Goal: Information Seeking & Learning: Find specific fact

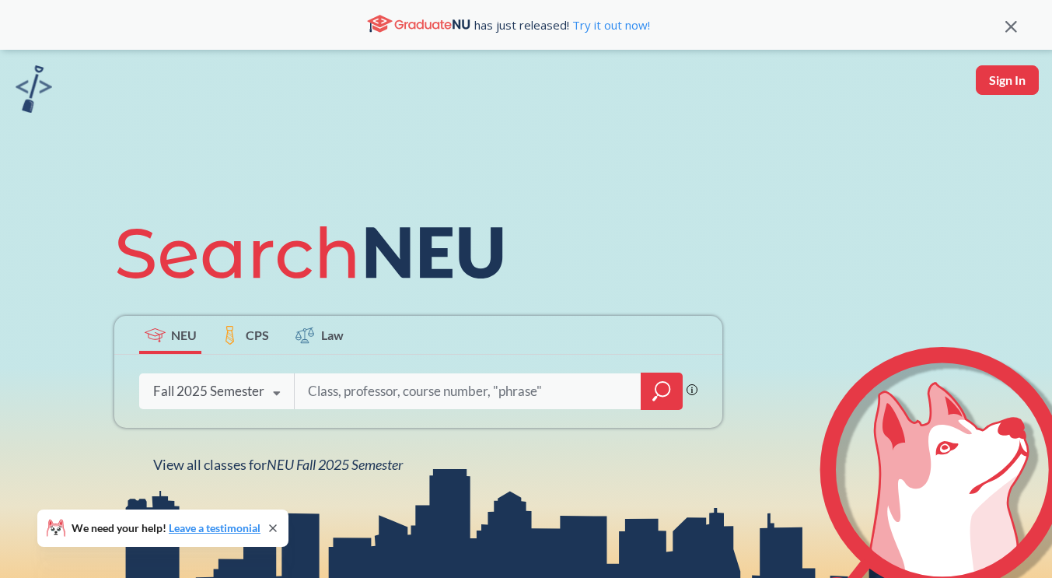
click at [344, 392] on input "search" at bounding box center [467, 391] width 323 height 33
type input "cs 5001"
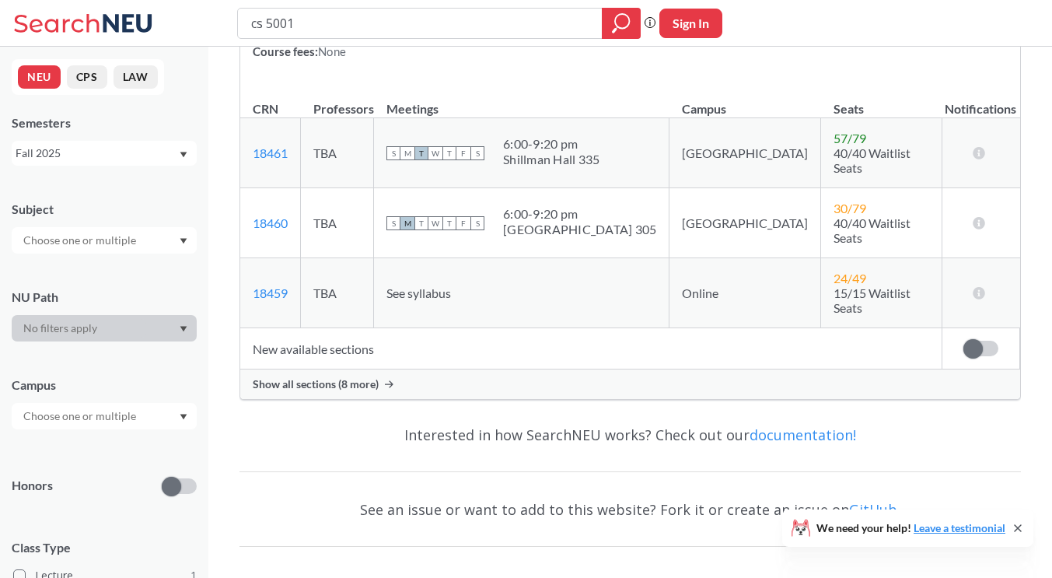
scroll to position [309, 0]
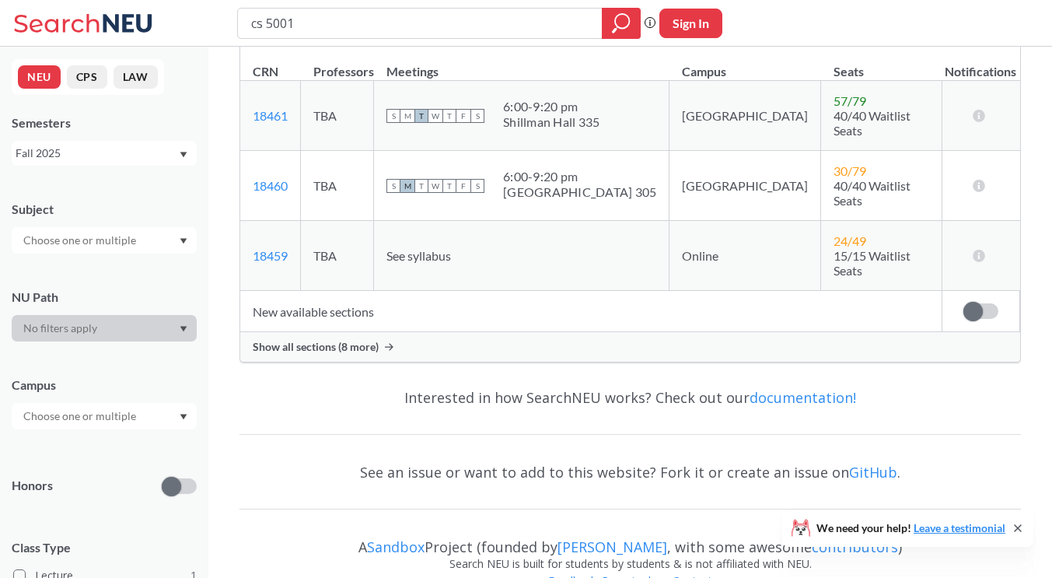
click at [299, 340] on span "Show all sections (8 more)" at bounding box center [316, 347] width 126 height 14
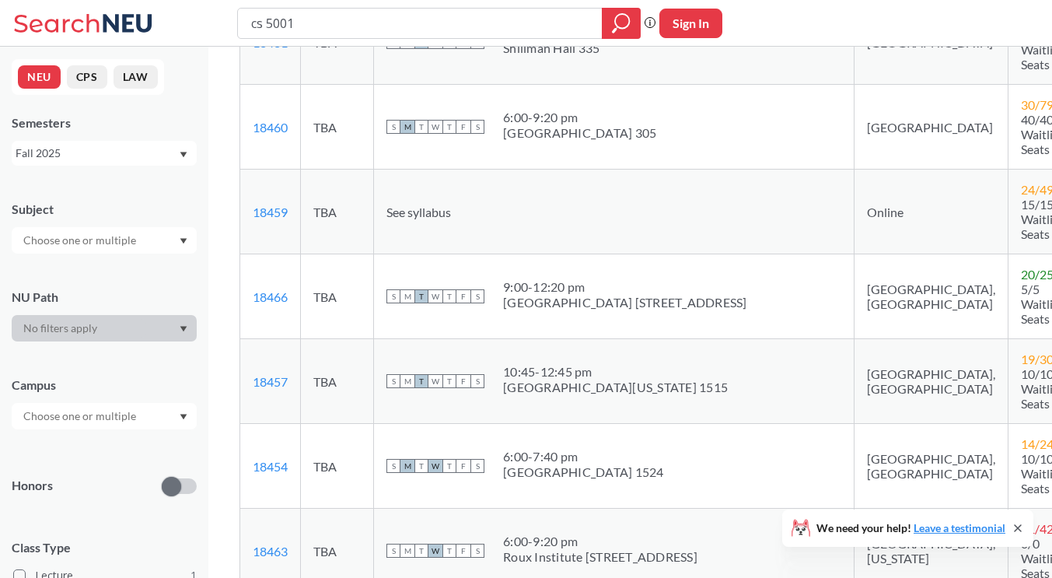
scroll to position [387, 0]
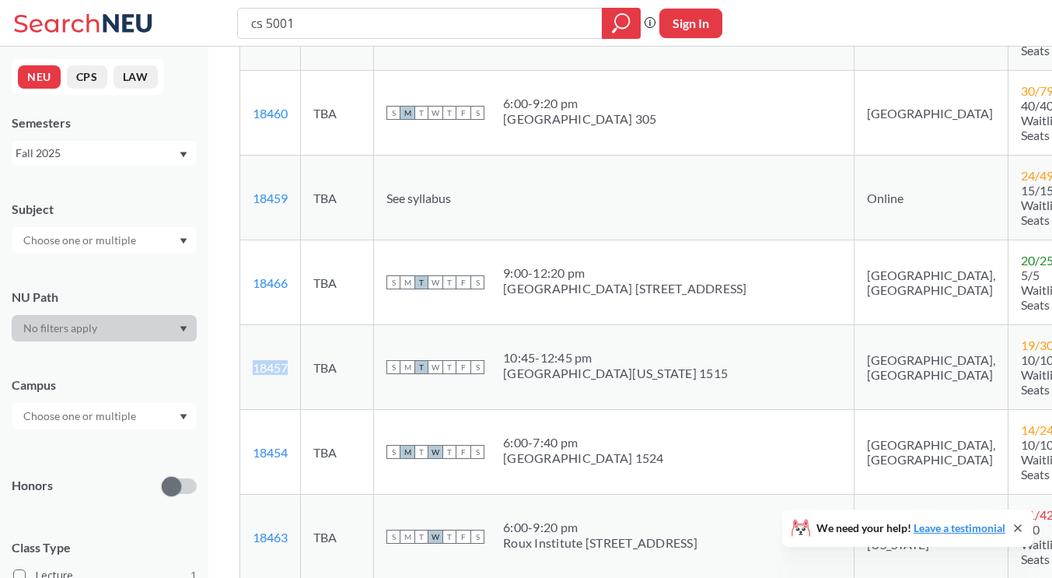
drag, startPoint x: 293, startPoint y: 326, endPoint x: 260, endPoint y: 321, distance: 33.8
click at [250, 326] on td "18457 View this section on Banner." at bounding box center [270, 367] width 61 height 85
copy link "18457"
click at [332, 21] on input "cs 5001" at bounding box center [420, 23] width 341 height 26
type input "cs 5003"
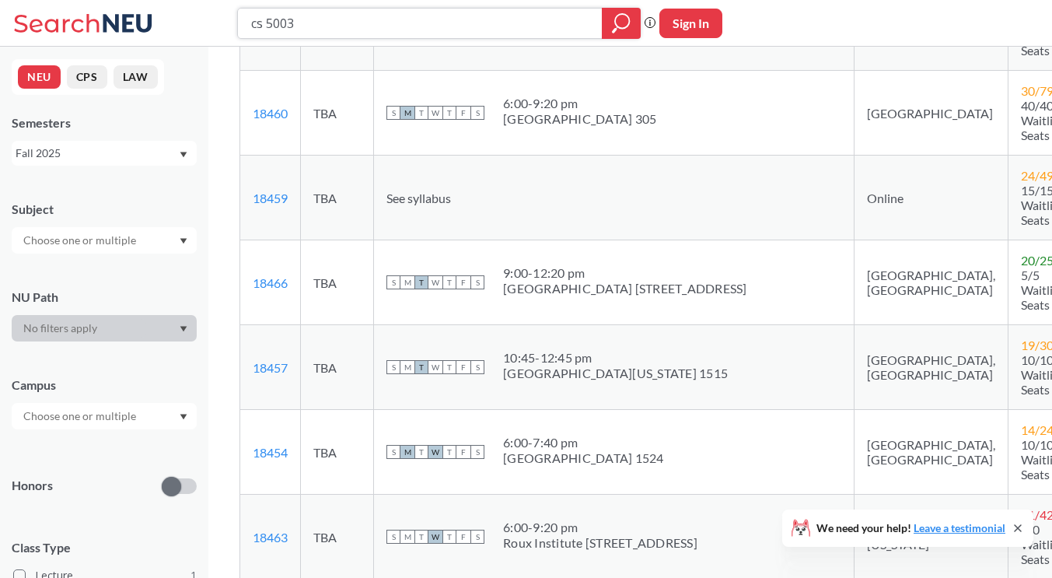
click at [631, 24] on div at bounding box center [621, 23] width 39 height 31
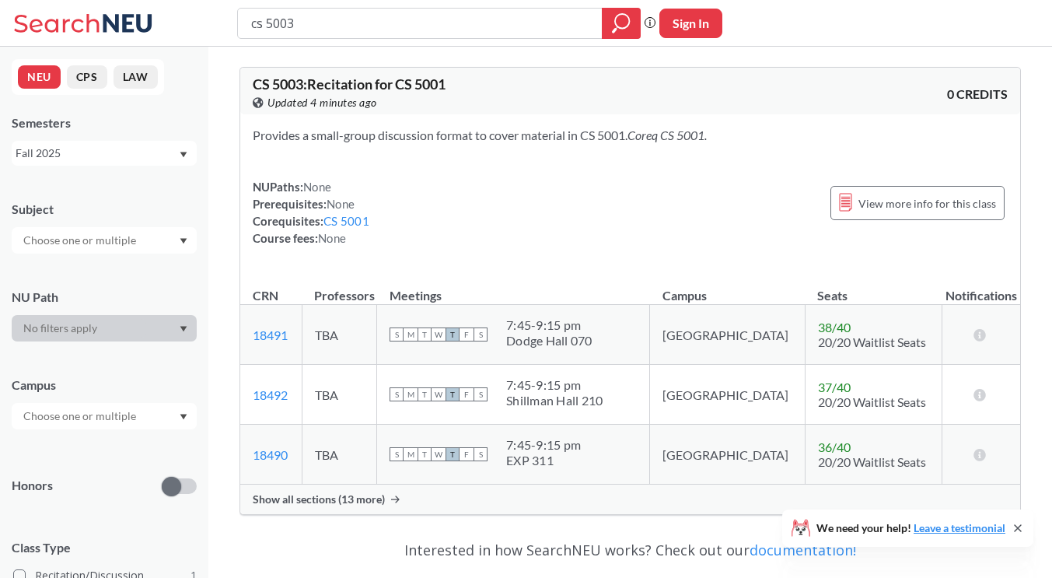
click at [286, 499] on span "Show all sections (13 more)" at bounding box center [319, 499] width 132 height 14
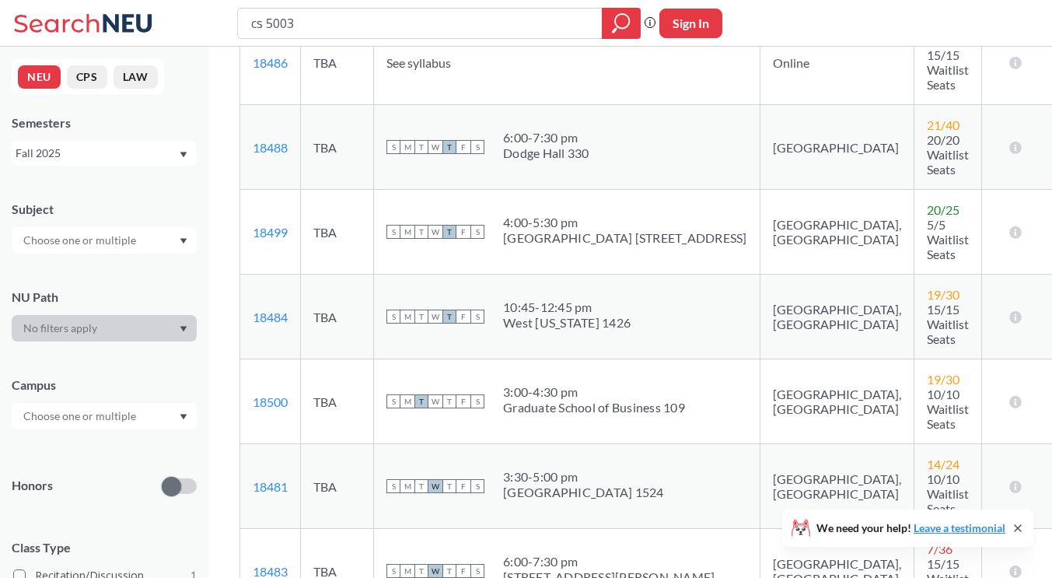
scroll to position [700, 0]
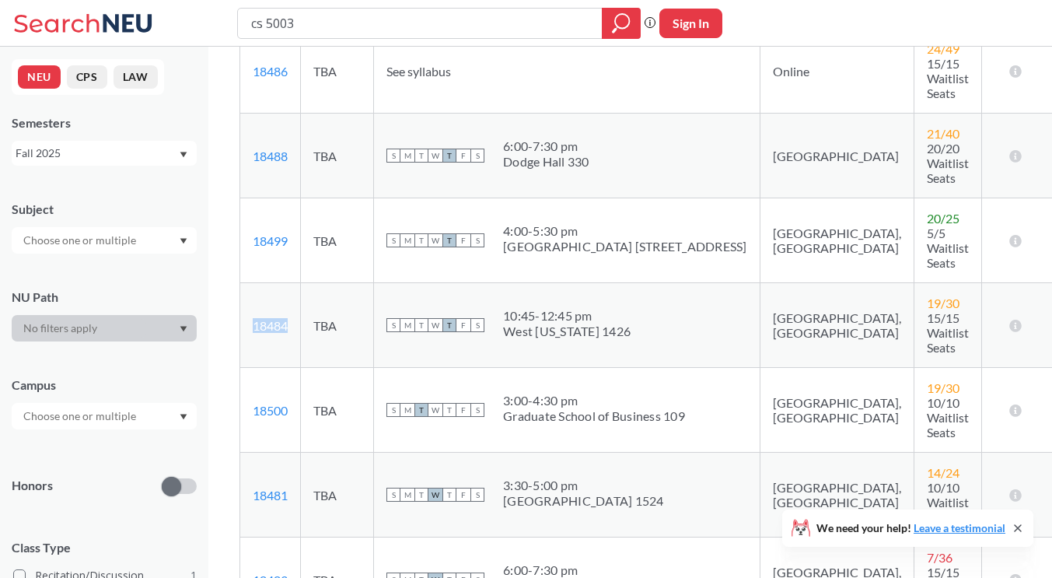
drag, startPoint x: 290, startPoint y: 210, endPoint x: 254, endPoint y: 207, distance: 35.9
click at [254, 283] on td "18484 View this section on Banner." at bounding box center [270, 325] width 61 height 85
copy link "18484"
click at [324, 16] on input "cs 5003" at bounding box center [420, 23] width 341 height 26
type input "cs 5002"
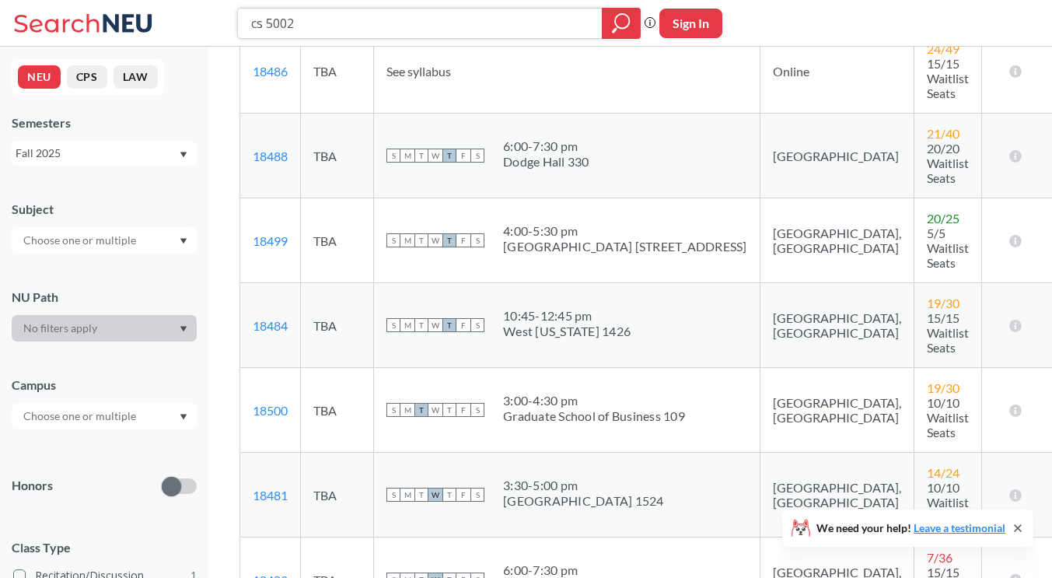
click at [618, 23] on icon "magnifying glass" at bounding box center [621, 23] width 19 height 22
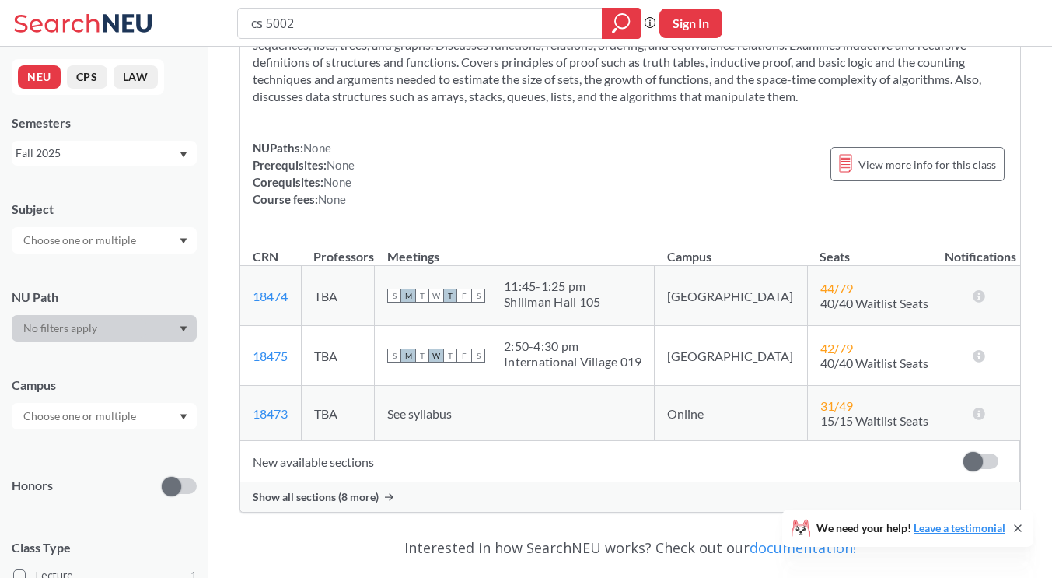
scroll to position [292, 0]
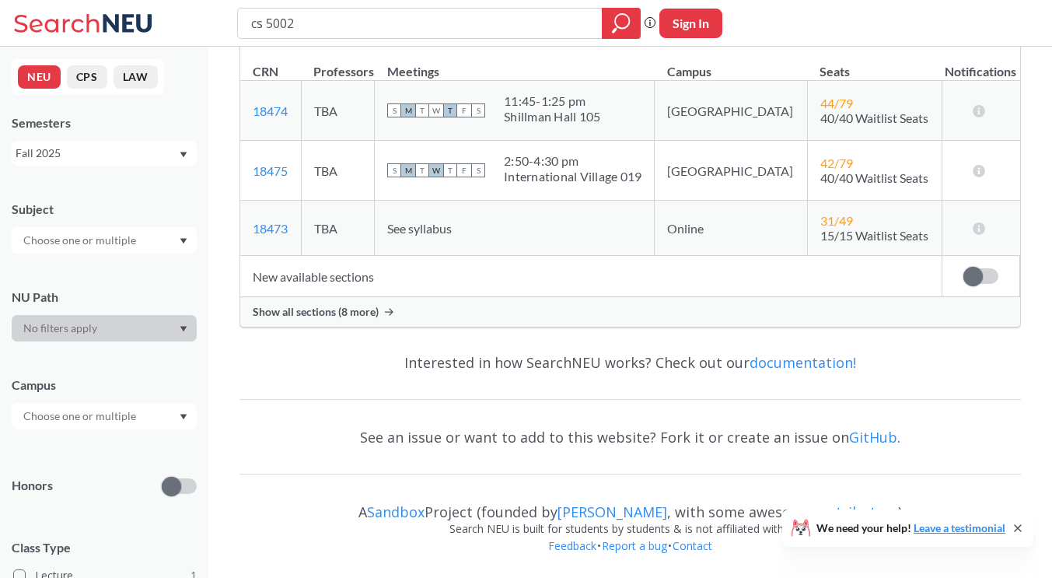
click at [300, 308] on span "Show all sections (8 more)" at bounding box center [316, 312] width 126 height 14
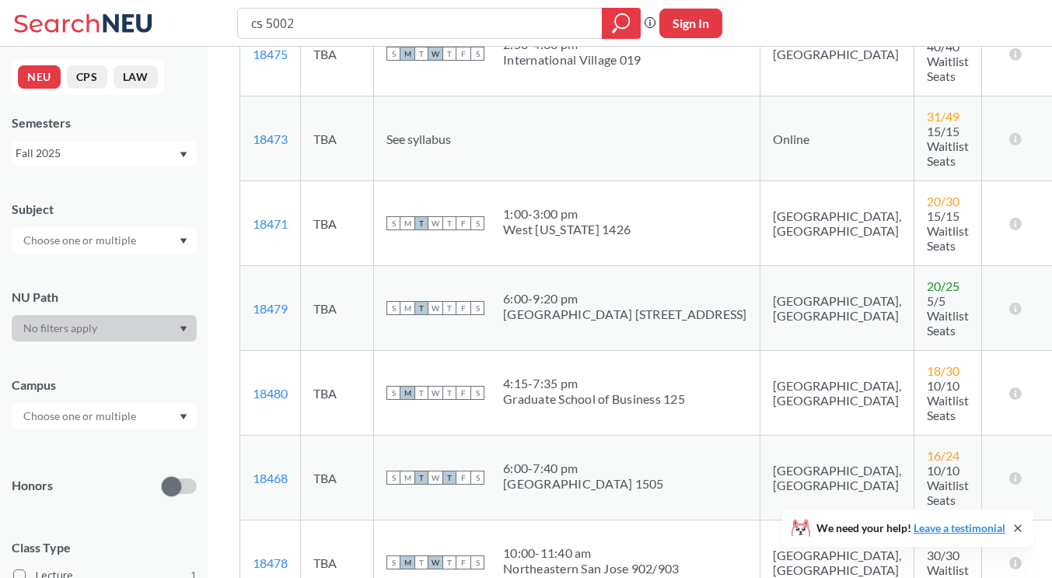
scroll to position [448, 0]
drag, startPoint x: 289, startPoint y: 183, endPoint x: 252, endPoint y: 183, distance: 37.3
click at [252, 183] on td "18471 View this section on Banner." at bounding box center [270, 222] width 61 height 85
copy link "18471"
